Goal: Obtain resource: Download file/media

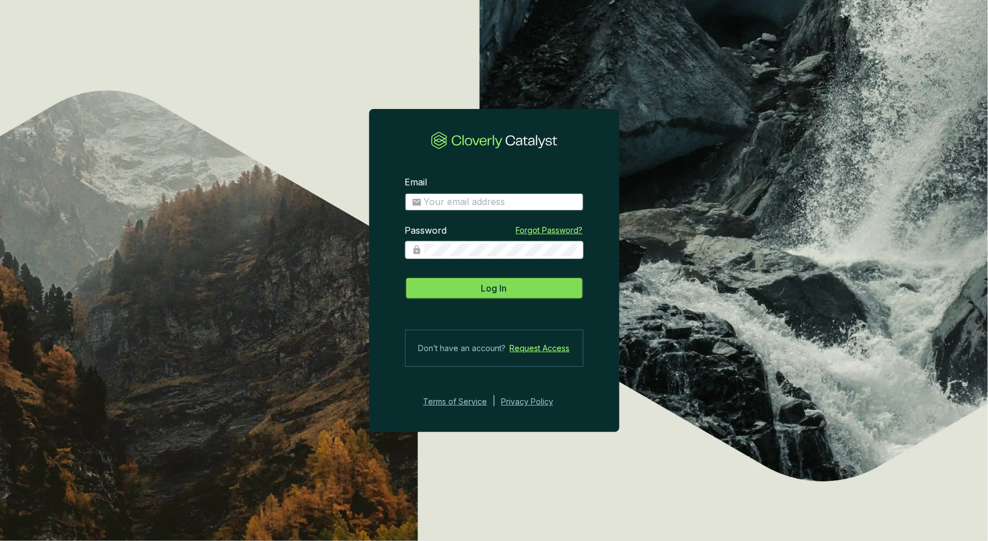
type input "[EMAIL_ADDRESS][DOMAIN_NAME]"
click at [516, 288] on button "Log In" at bounding box center [494, 288] width 178 height 22
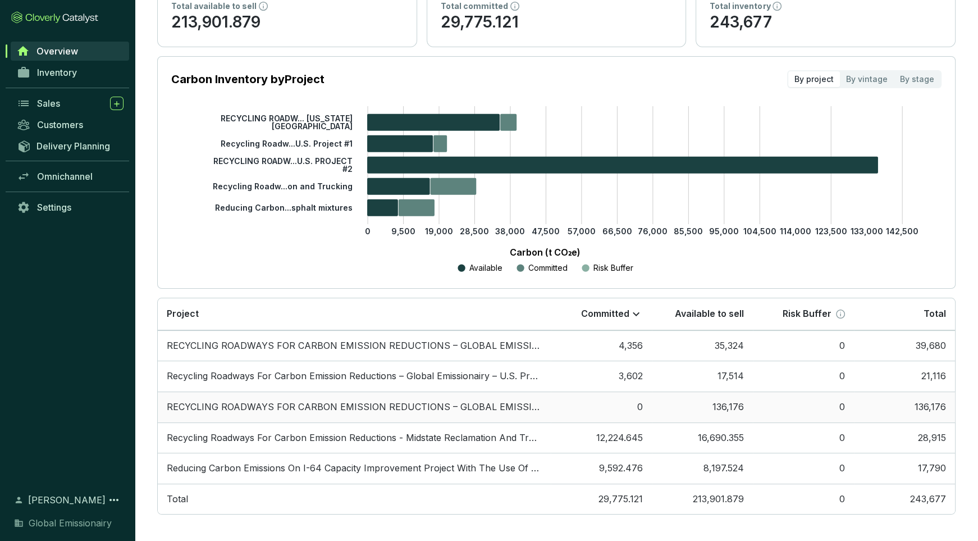
scroll to position [117, 0]
click at [74, 56] on span "Overview" at bounding box center [57, 50] width 42 height 11
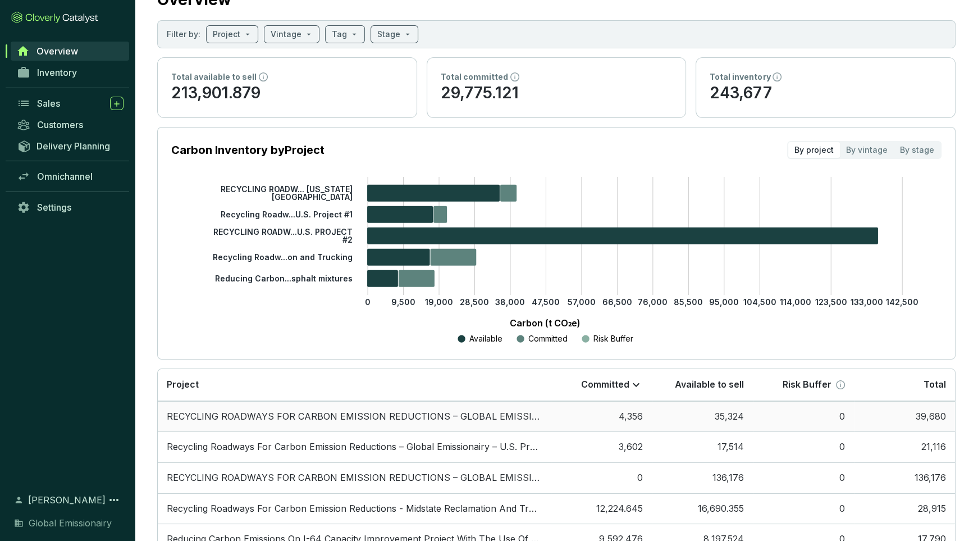
scroll to position [47, 0]
click at [296, 417] on td "RECYCLING ROADWAYS FOR CARBON EMISSION REDUCTIONS – GLOBAL EMISSIONAIRY – PROJE…" at bounding box center [354, 415] width 393 height 31
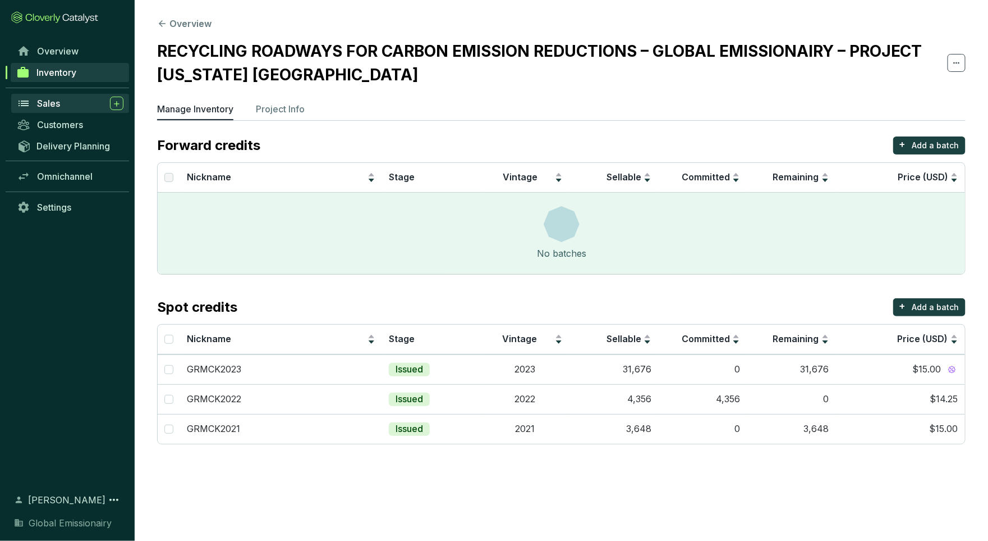
click at [49, 94] on link "Sales" at bounding box center [70, 103] width 118 height 19
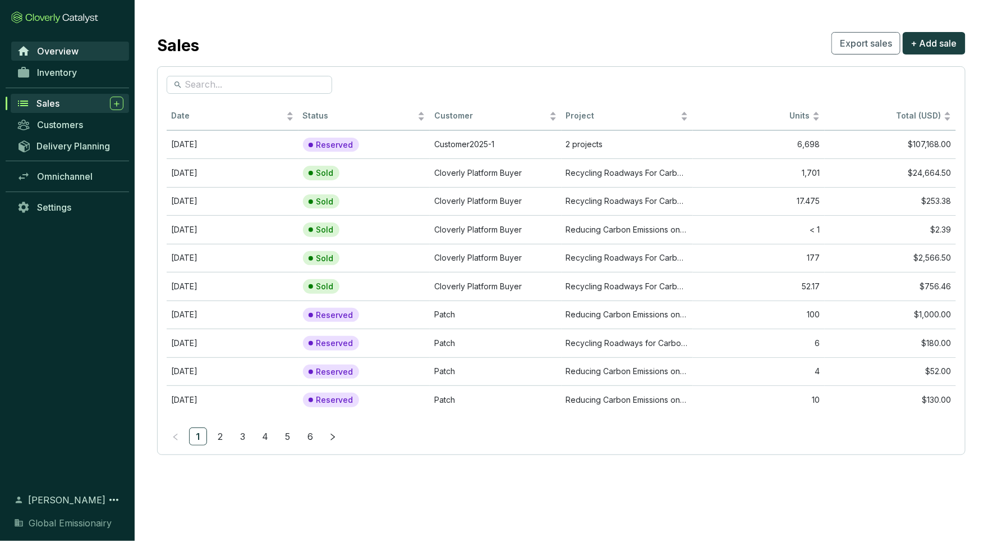
click at [58, 56] on span "Overview" at bounding box center [58, 50] width 42 height 11
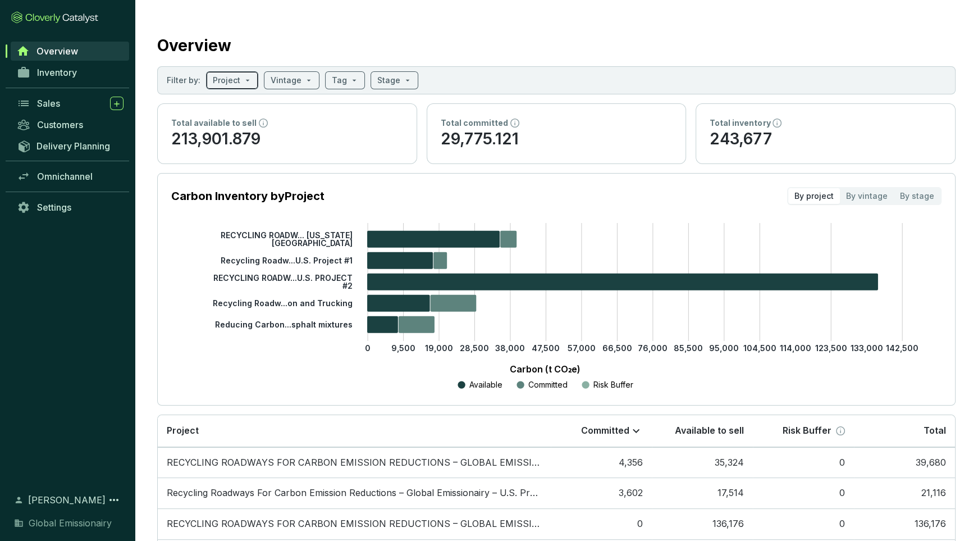
click at [231, 72] on input "search" at bounding box center [227, 80] width 28 height 17
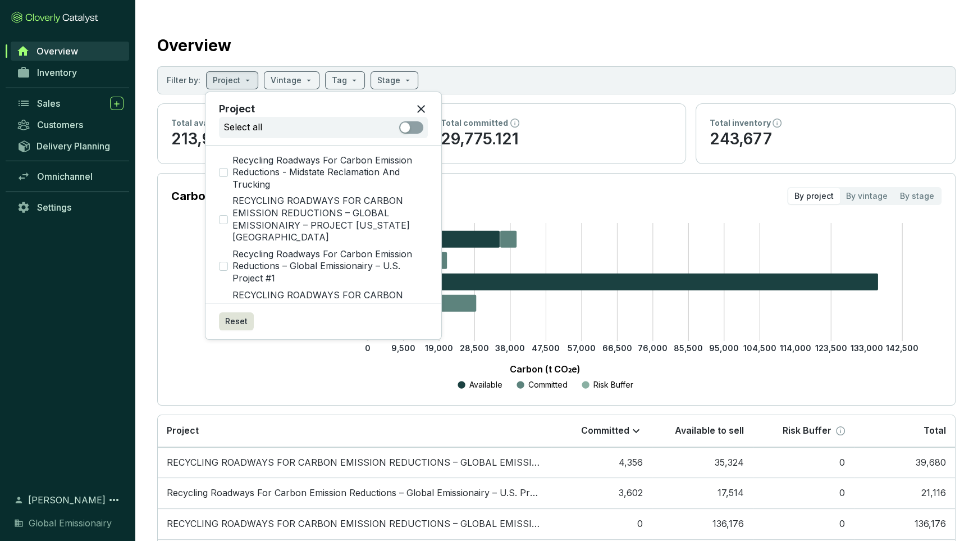
click at [372, 4] on section "Overview Filter by: Project Vintage Tag Stage Total available to sell 213,901.8…" at bounding box center [556, 330] width 843 height 660
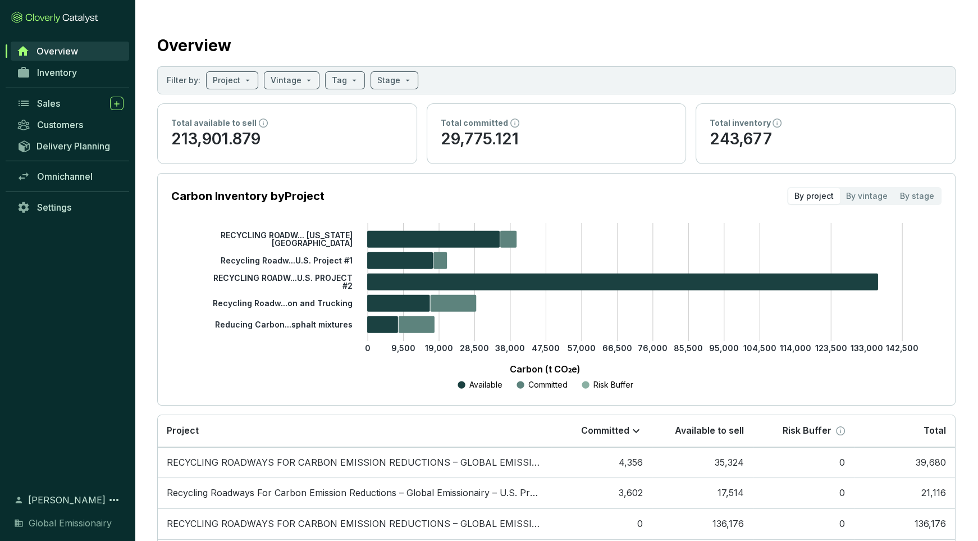
scroll to position [117, 0]
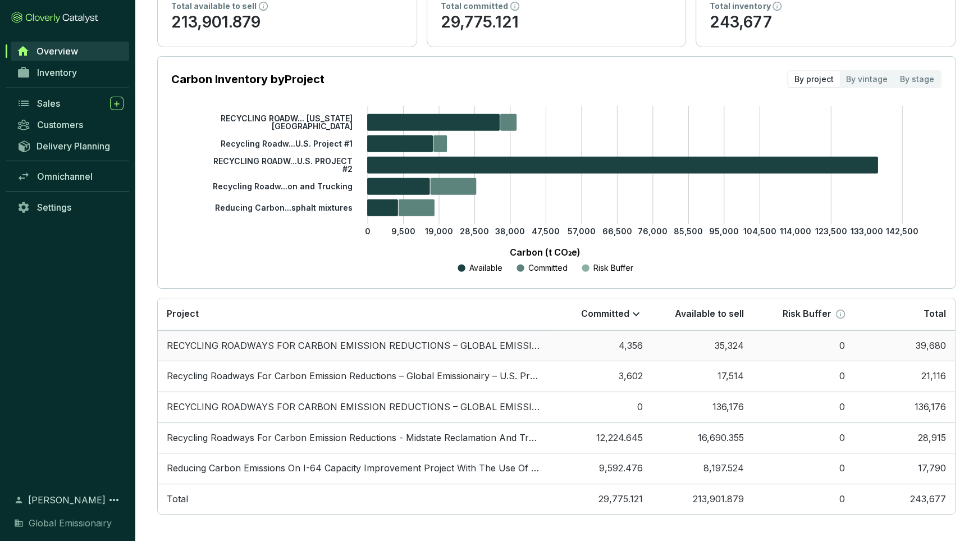
click at [452, 340] on td "RECYCLING ROADWAYS FOR CARBON EMISSION REDUCTIONS – GLOBAL EMISSIONAIRY – PROJE…" at bounding box center [354, 345] width 393 height 31
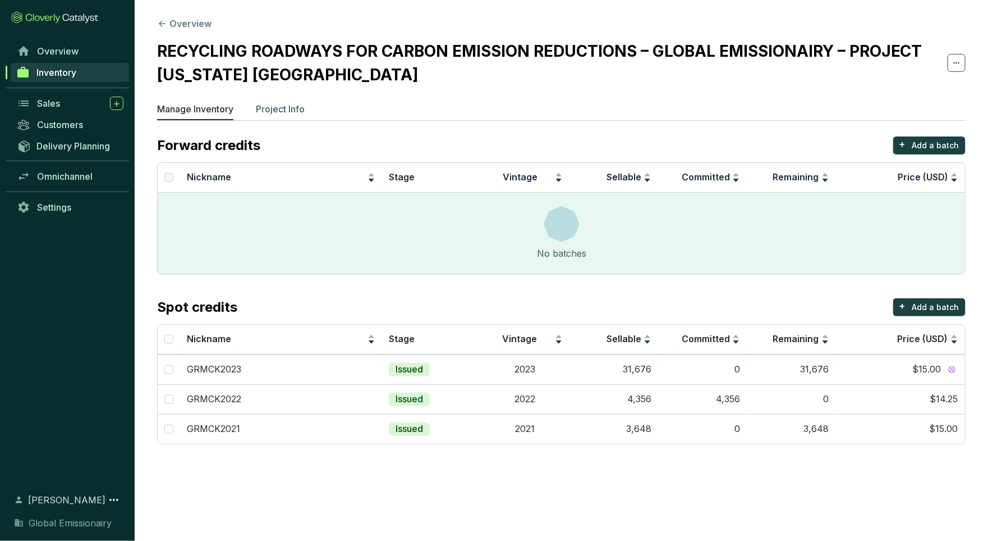
click at [301, 112] on p "Project Info" at bounding box center [280, 108] width 49 height 13
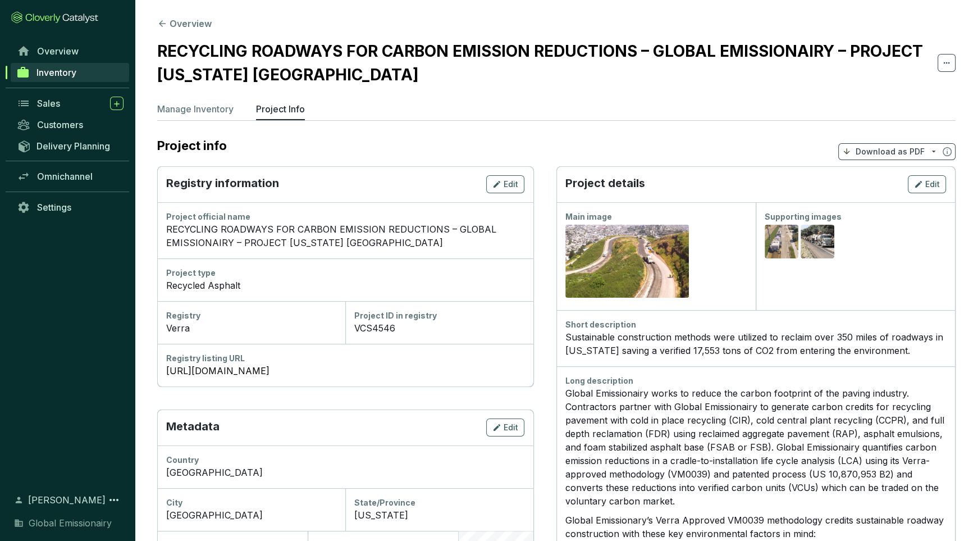
click at [886, 143] on span "Download as PDF" at bounding box center [896, 151] width 117 height 17
click at [488, 120] on div "Manage Inventory Project Info" at bounding box center [556, 111] width 798 height 19
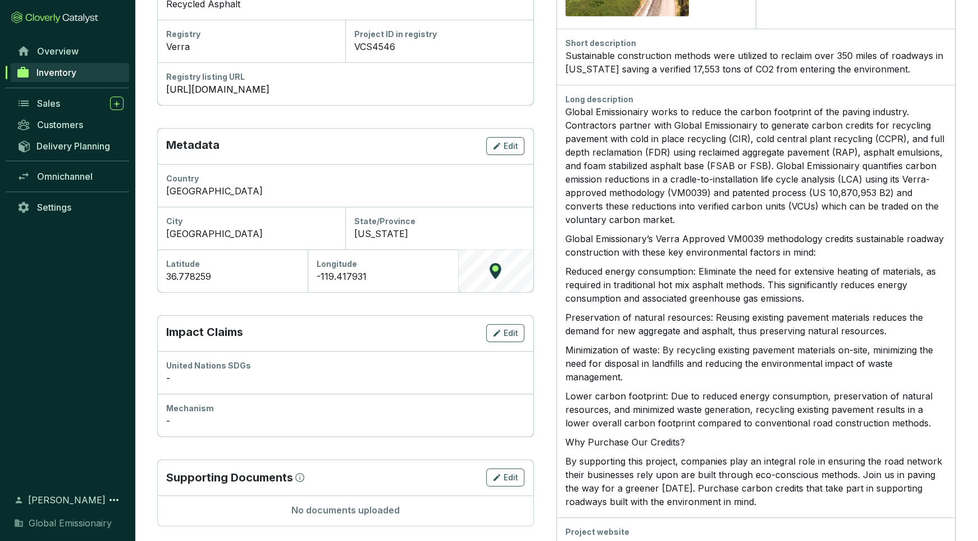
scroll to position [282, 0]
click at [730, 292] on p "Reduced energy consumption: Eliminate the need for extensive heating of materia…" at bounding box center [755, 284] width 381 height 40
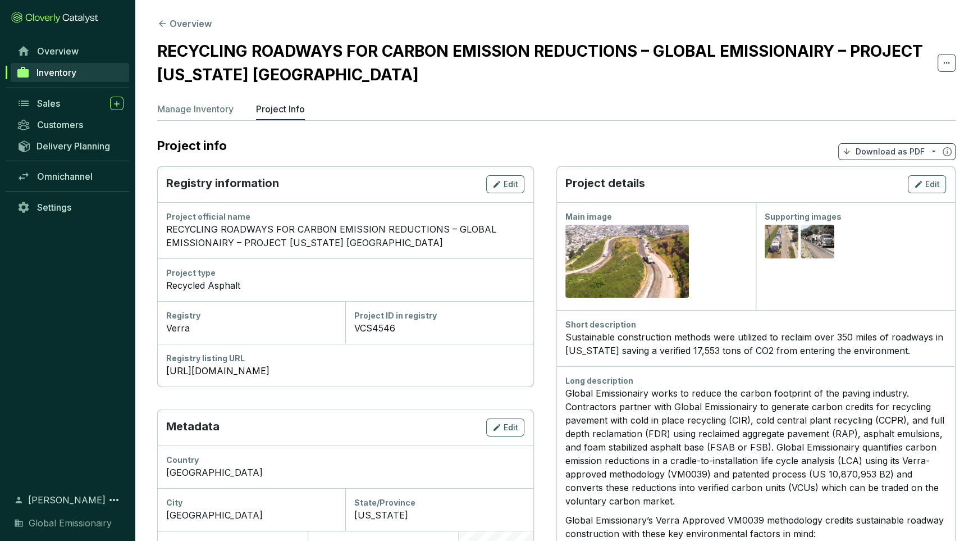
scroll to position [0, 0]
click at [903, 156] on p "Download as PDF" at bounding box center [889, 151] width 69 height 11
click at [891, 176] on span "Show pricing" at bounding box center [889, 177] width 51 height 9
click at [889, 179] on span "Show pricing" at bounding box center [889, 177] width 51 height 9
click at [914, 151] on p "Download as PDF" at bounding box center [889, 151] width 69 height 11
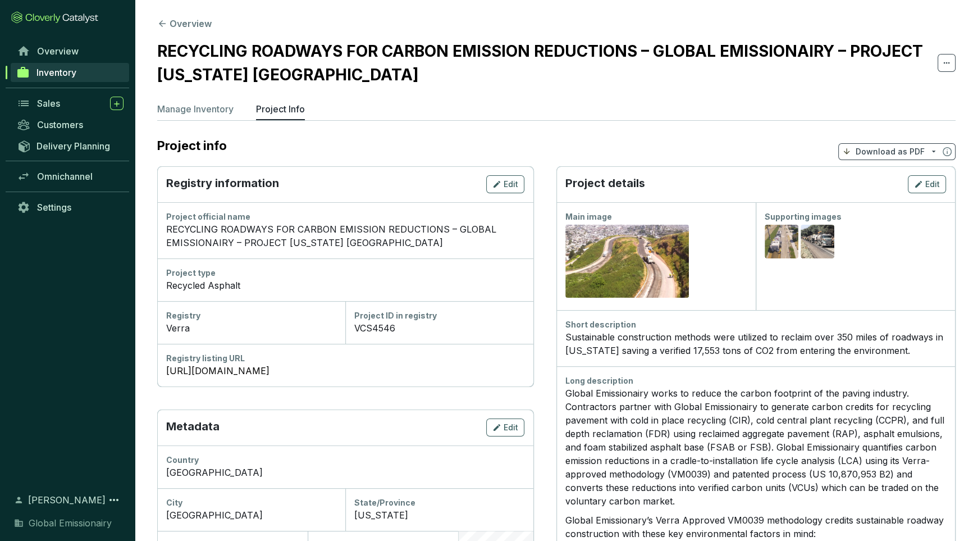
click at [931, 149] on icon at bounding box center [933, 152] width 9 height 10
click at [906, 201] on span "Hide pricing" at bounding box center [887, 199] width 47 height 9
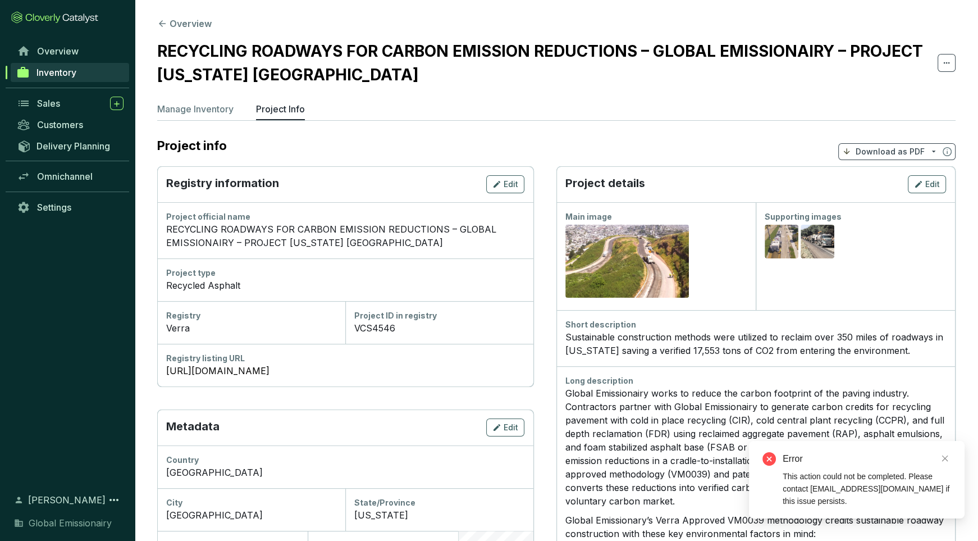
click at [863, 483] on div "This action could not be completed. Please contact [EMAIL_ADDRESS][DOMAIN_NAME]…" at bounding box center [866, 488] width 168 height 37
click at [906, 154] on p "Download as PDF" at bounding box center [889, 151] width 69 height 11
click at [896, 175] on span "Show pricing" at bounding box center [889, 177] width 51 height 9
click at [890, 308] on div "Supporting images Preview Preview" at bounding box center [855, 256] width 199 height 108
click at [892, 158] on section "Project info Download as PDF" at bounding box center [556, 151] width 798 height 30
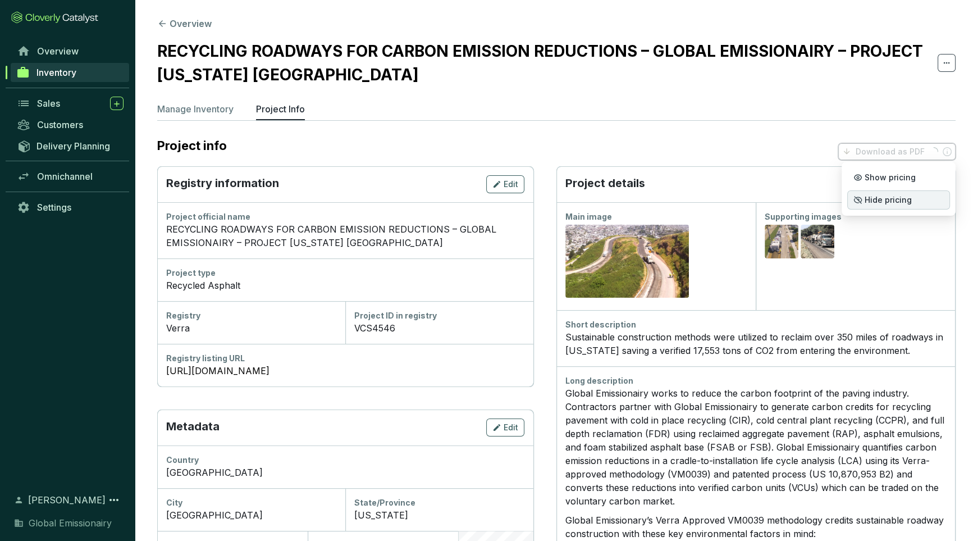
click at [885, 206] on p "Hide pricing" at bounding box center [898, 199] width 103 height 19
click at [913, 152] on p "Download as PDF" at bounding box center [889, 151] width 69 height 11
click at [945, 153] on icon at bounding box center [946, 151] width 9 height 9
click at [822, 100] on section "Overview RECYCLING ROADWAYS FOR CARBON EMISSION REDUCTIONS – GLOBAL EMISSIONAIR…" at bounding box center [556, 432] width 843 height 864
click at [953, 58] on span at bounding box center [946, 63] width 18 height 18
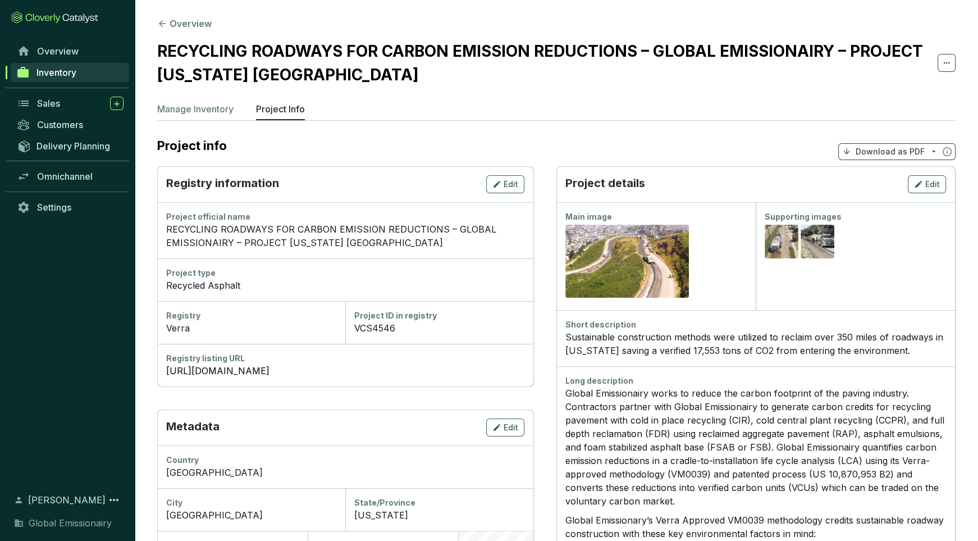
click at [718, 54] on h2 "RECYCLING ROADWAYS FOR CARBON EMISSION REDUCTIONS – GLOBAL EMISSIONAIRY – PROJE…" at bounding box center [547, 62] width 780 height 47
click at [860, 149] on p "Download as PDF" at bounding box center [889, 151] width 69 height 11
click at [846, 151] on icon at bounding box center [847, 151] width 6 height 6
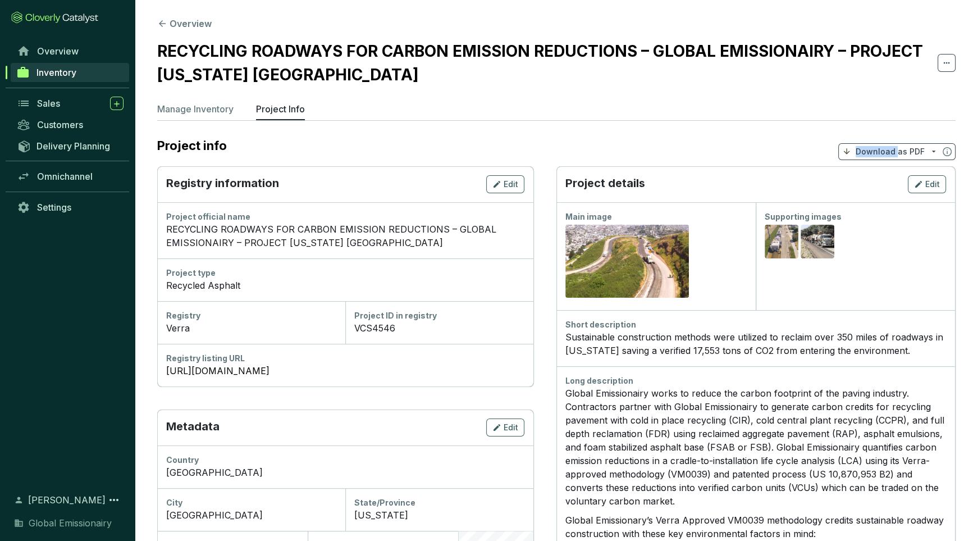
click at [846, 151] on icon at bounding box center [847, 151] width 6 height 6
click at [863, 198] on p "Hide pricing" at bounding box center [898, 199] width 103 height 19
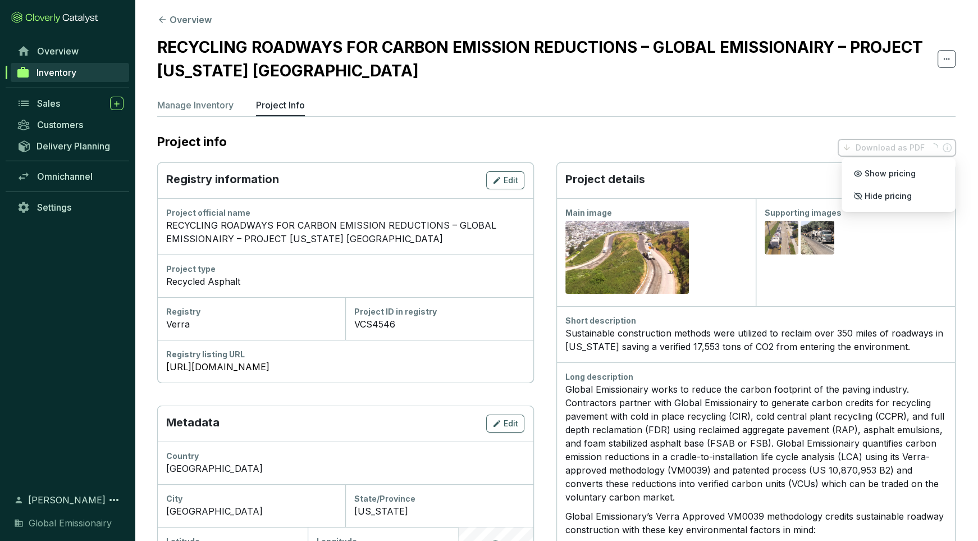
scroll to position [8, 0]
